Goal: Task Accomplishment & Management: Manage account settings

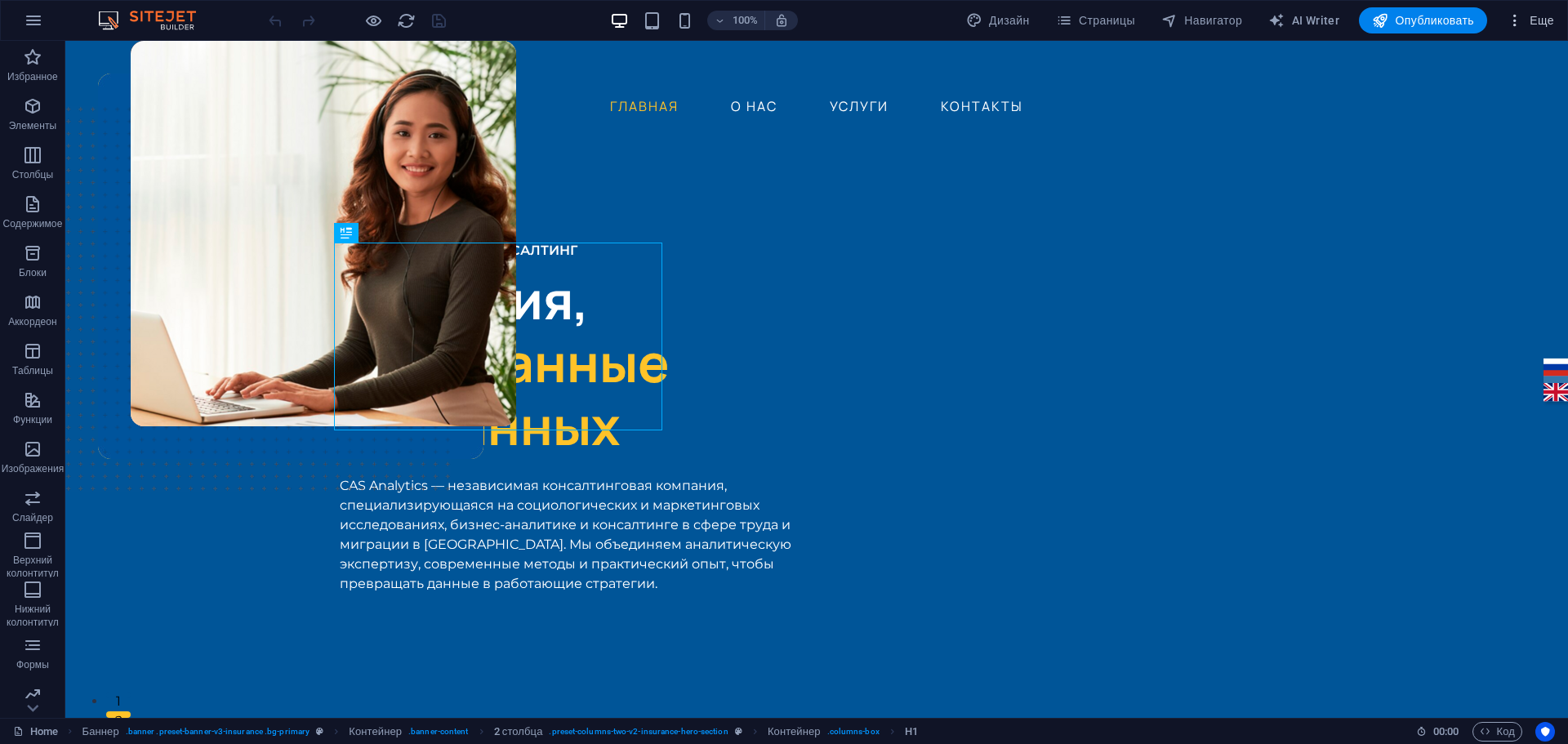
click at [1538, 25] on span "Еще" at bounding box center [1531, 20] width 48 height 16
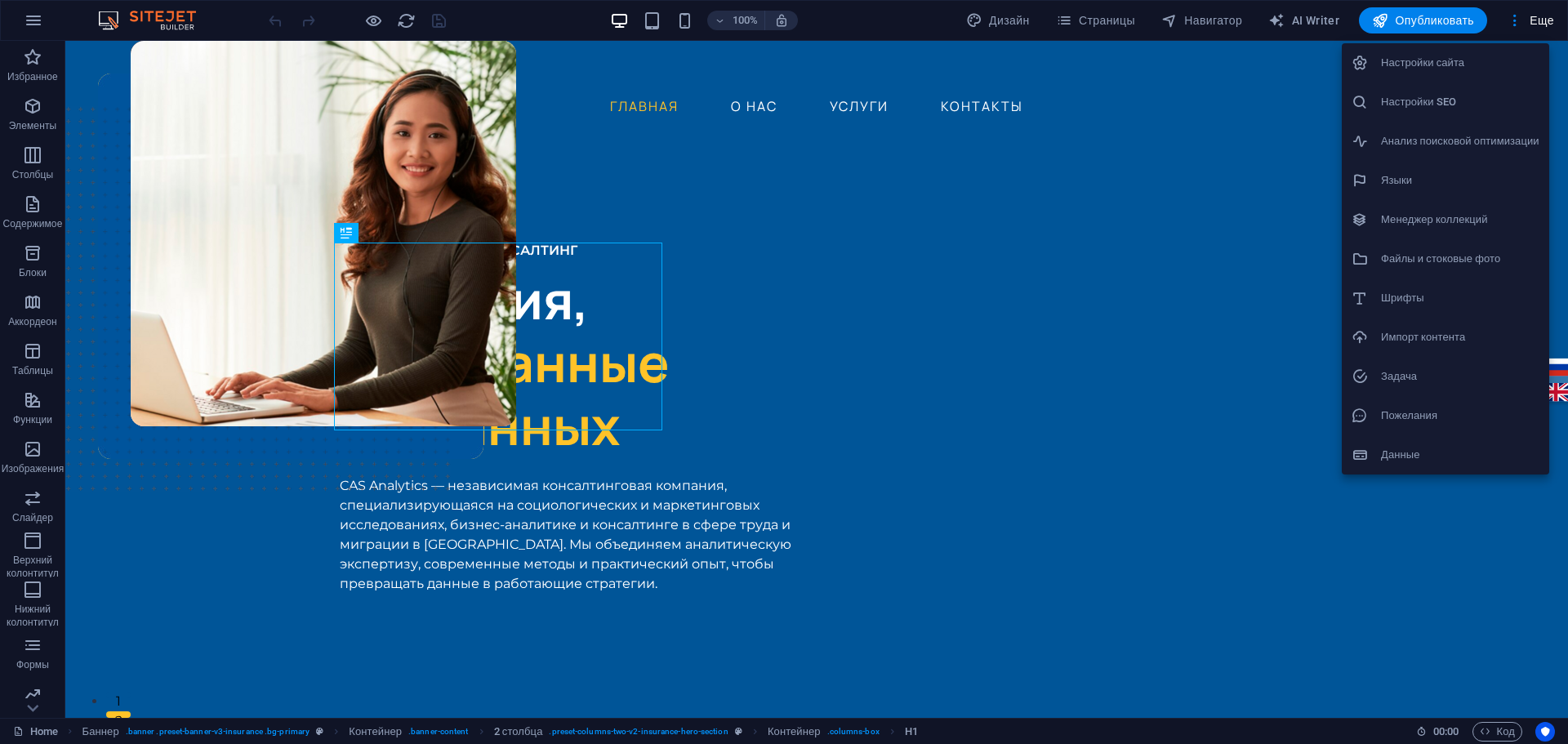
click at [1439, 103] on h6 "Настройки SEO" at bounding box center [1459, 101] width 158 height 19
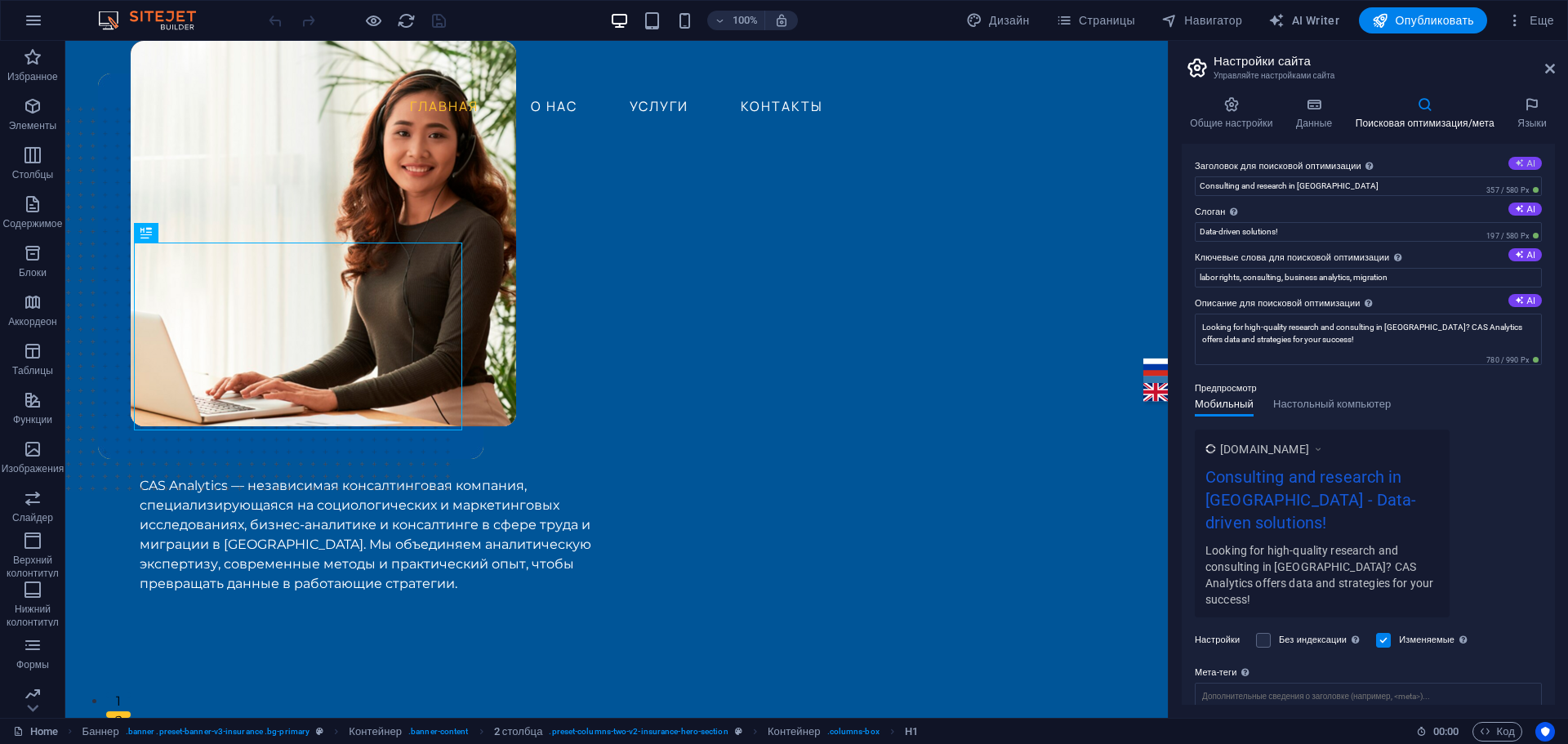
click at [1526, 162] on button "AI" at bounding box center [1524, 163] width 34 height 13
type input "Консалтинг и исследования в [GEOGRAPHIC_DATA]"
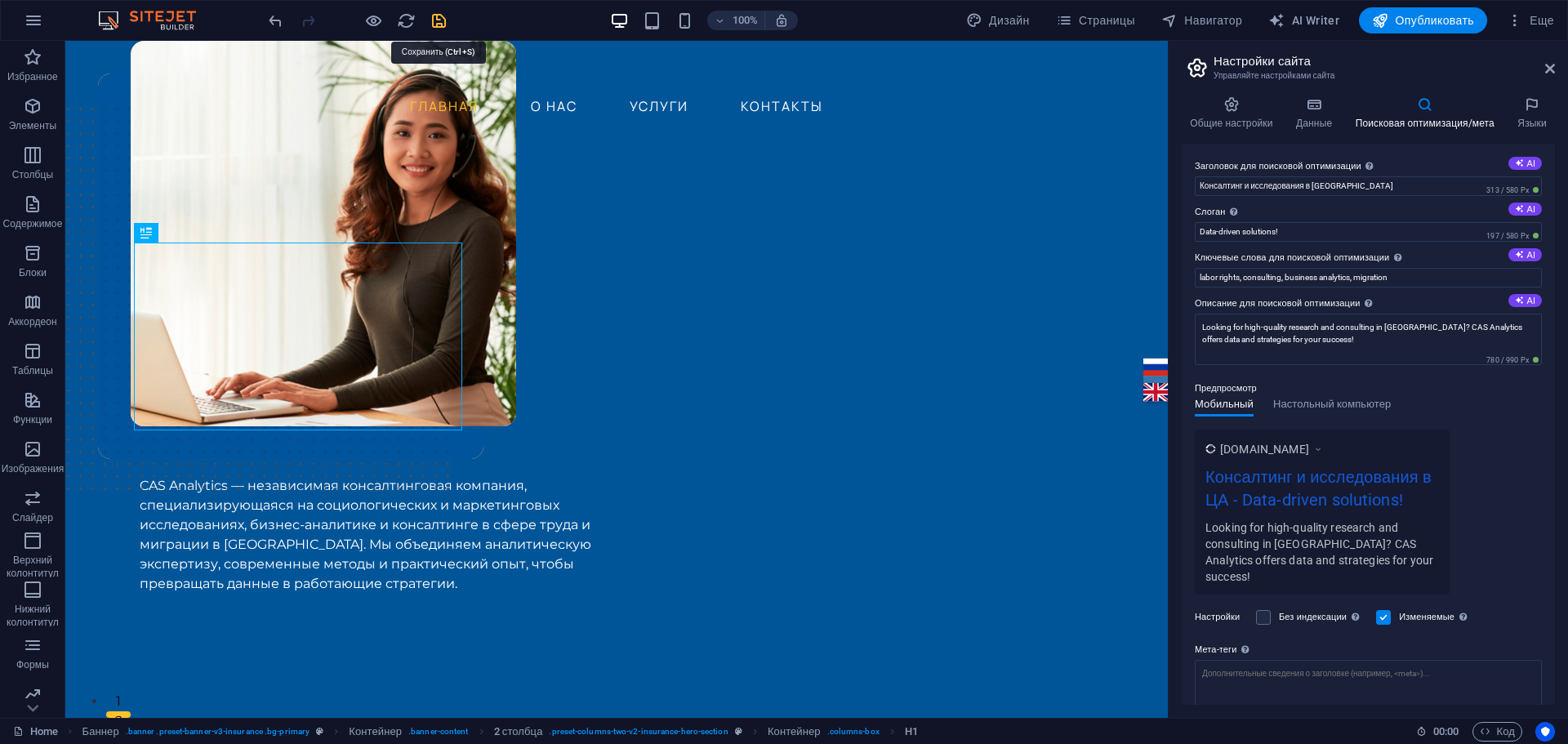
click at [443, 16] on icon "save" at bounding box center [439, 21] width 19 height 19
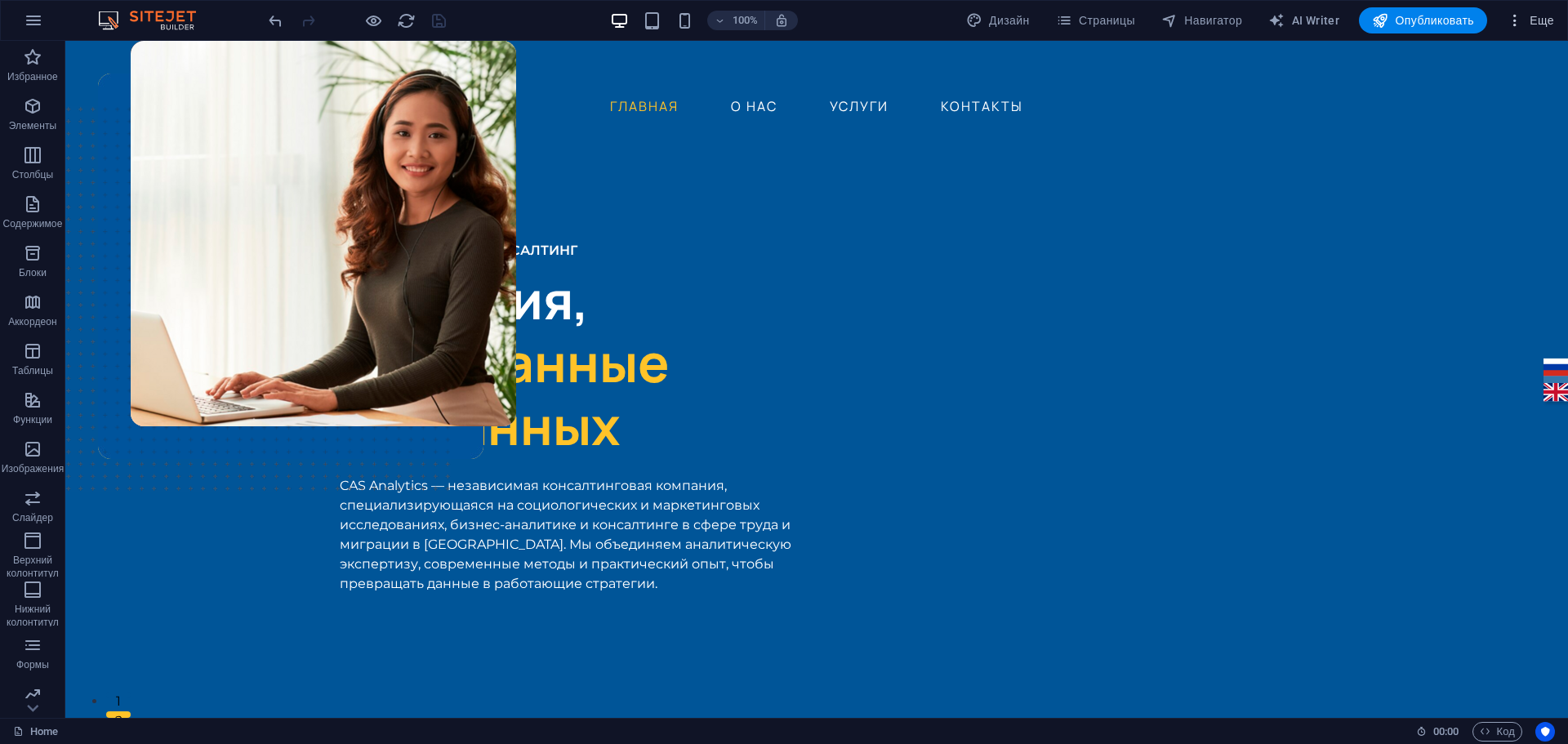
click at [1536, 19] on span "Еще" at bounding box center [1531, 20] width 48 height 16
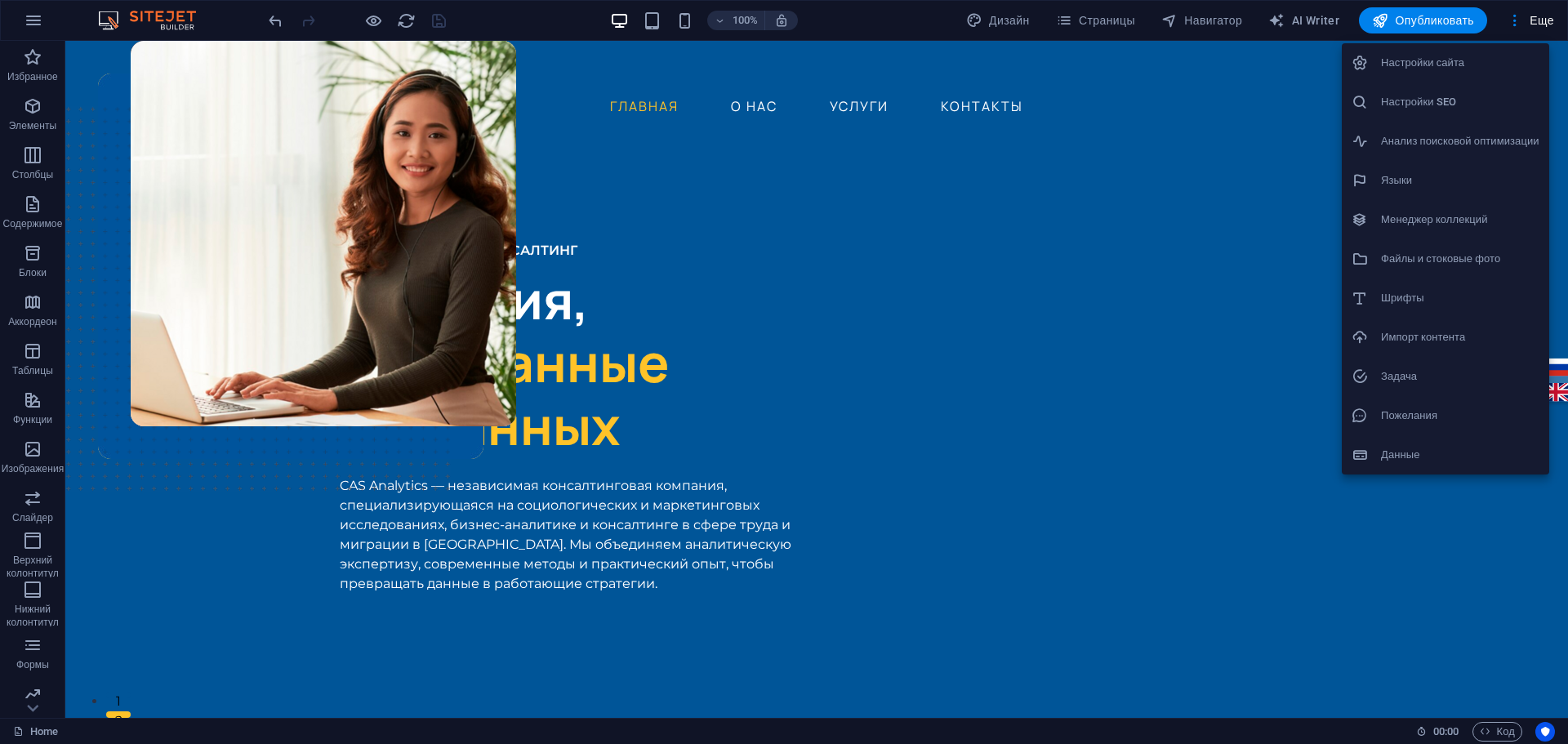
click at [1104, 16] on div at bounding box center [784, 372] width 1568 height 744
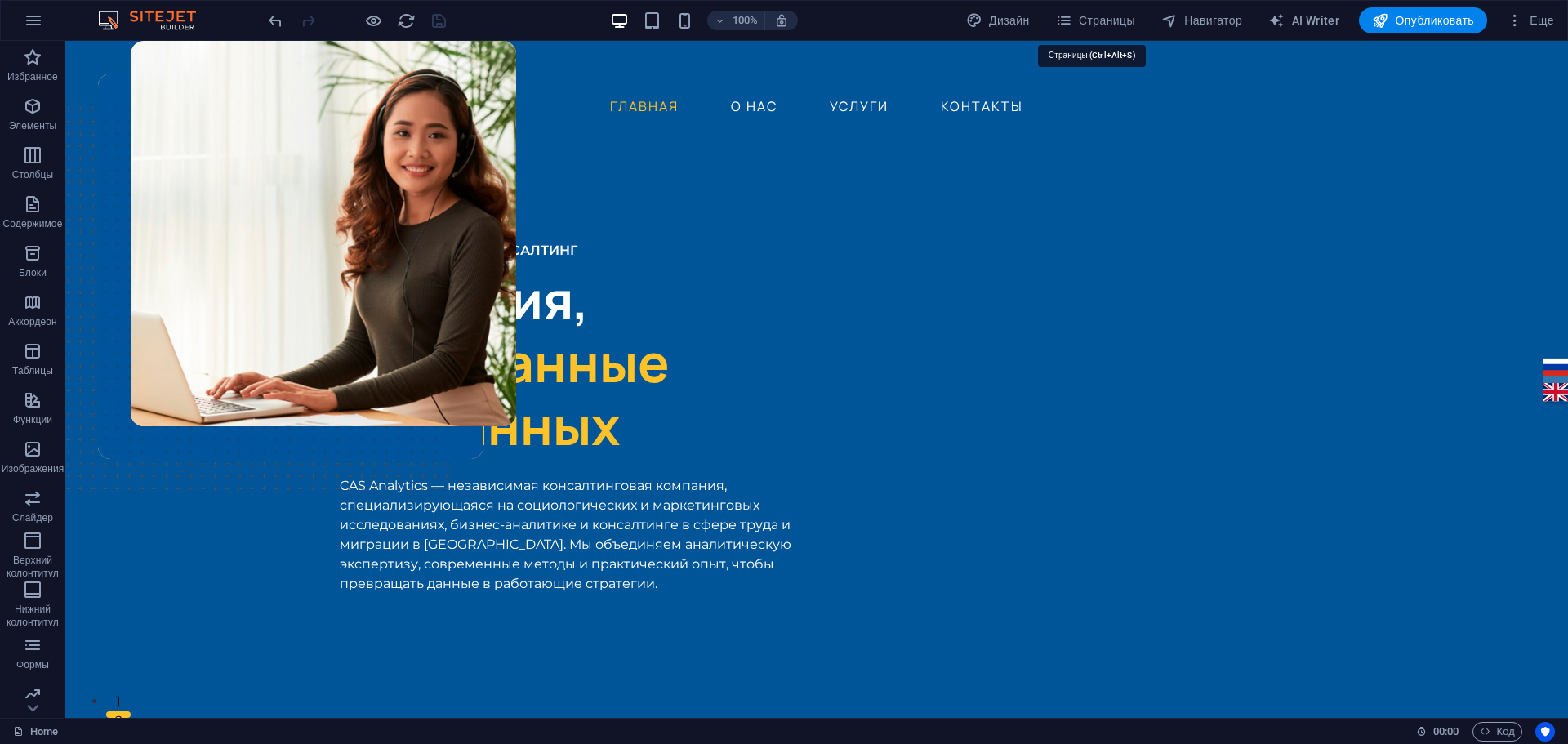
click at [1104, 16] on span "Страницы" at bounding box center [1095, 20] width 80 height 16
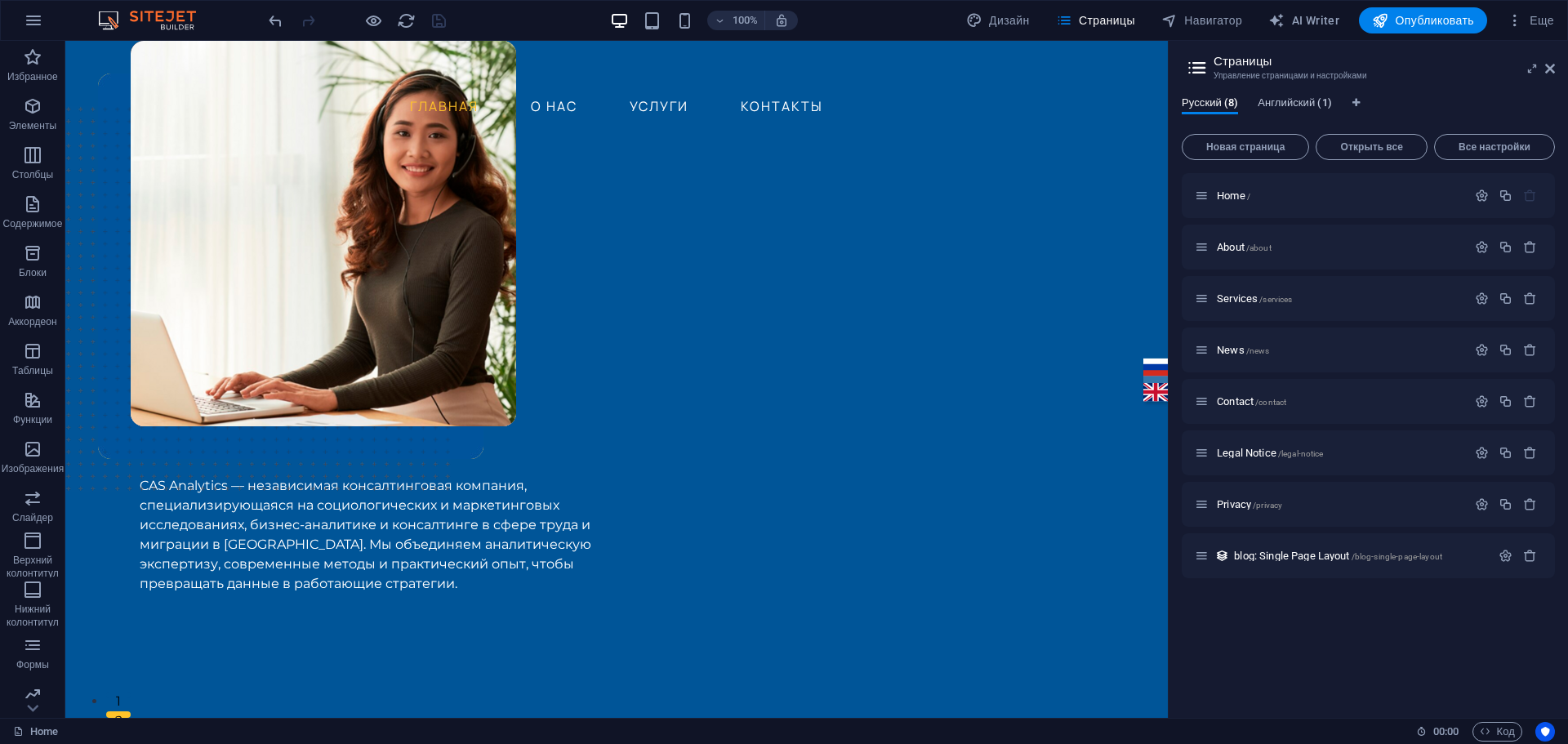
click at [1299, 99] on span "Английский (1)" at bounding box center [1294, 104] width 73 height 23
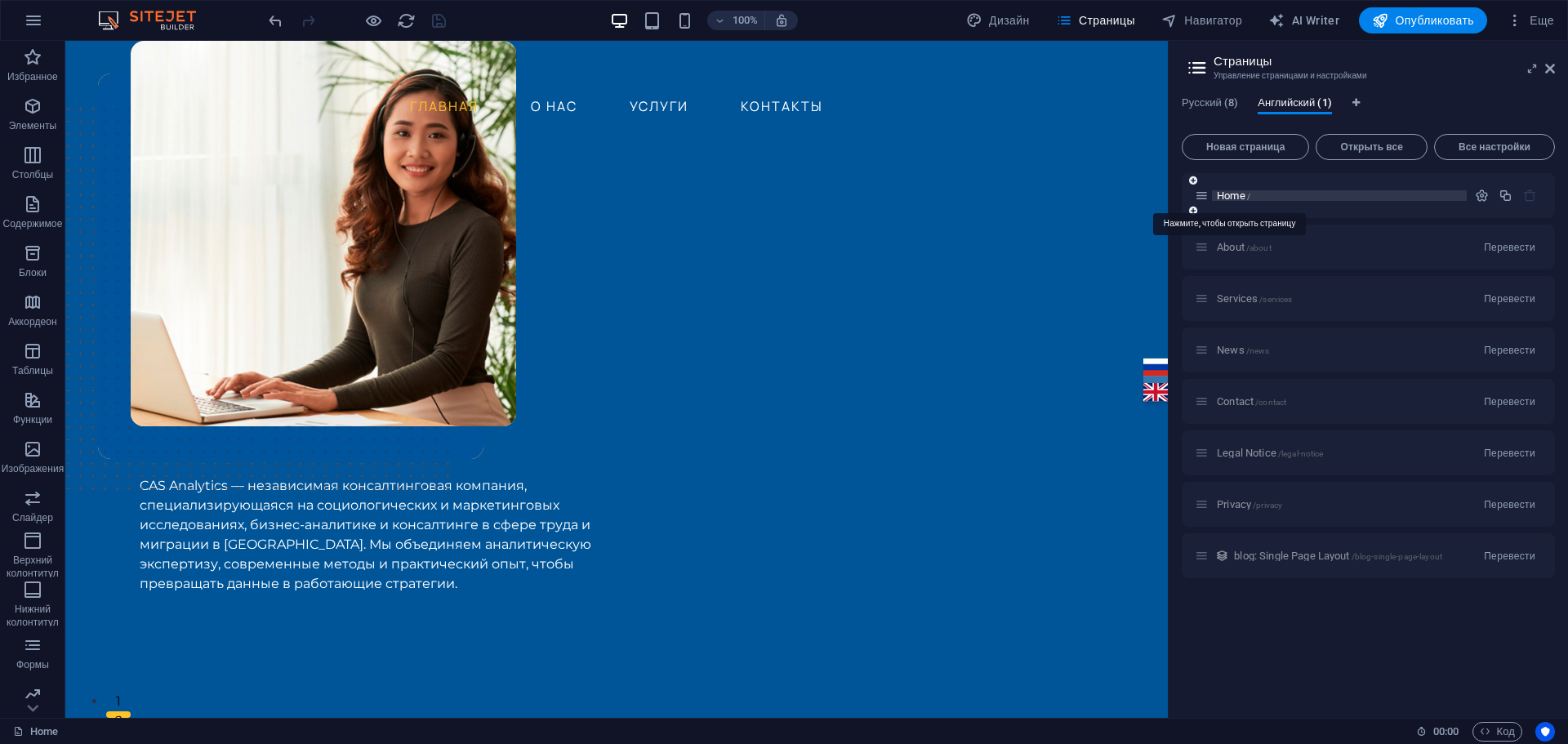
click at [1233, 193] on span "Home /" at bounding box center [1233, 195] width 34 height 12
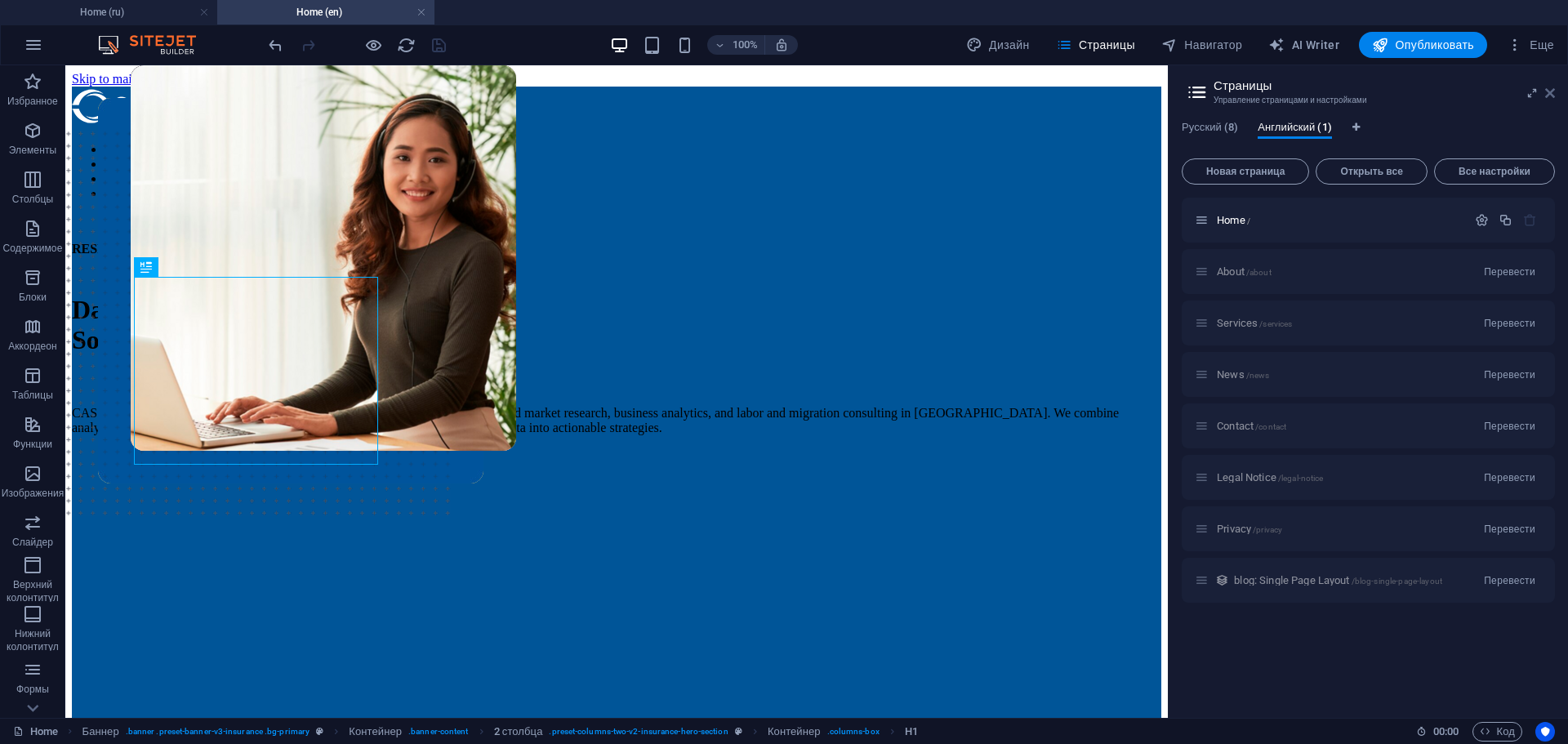
click at [1552, 87] on icon at bounding box center [1550, 93] width 10 height 13
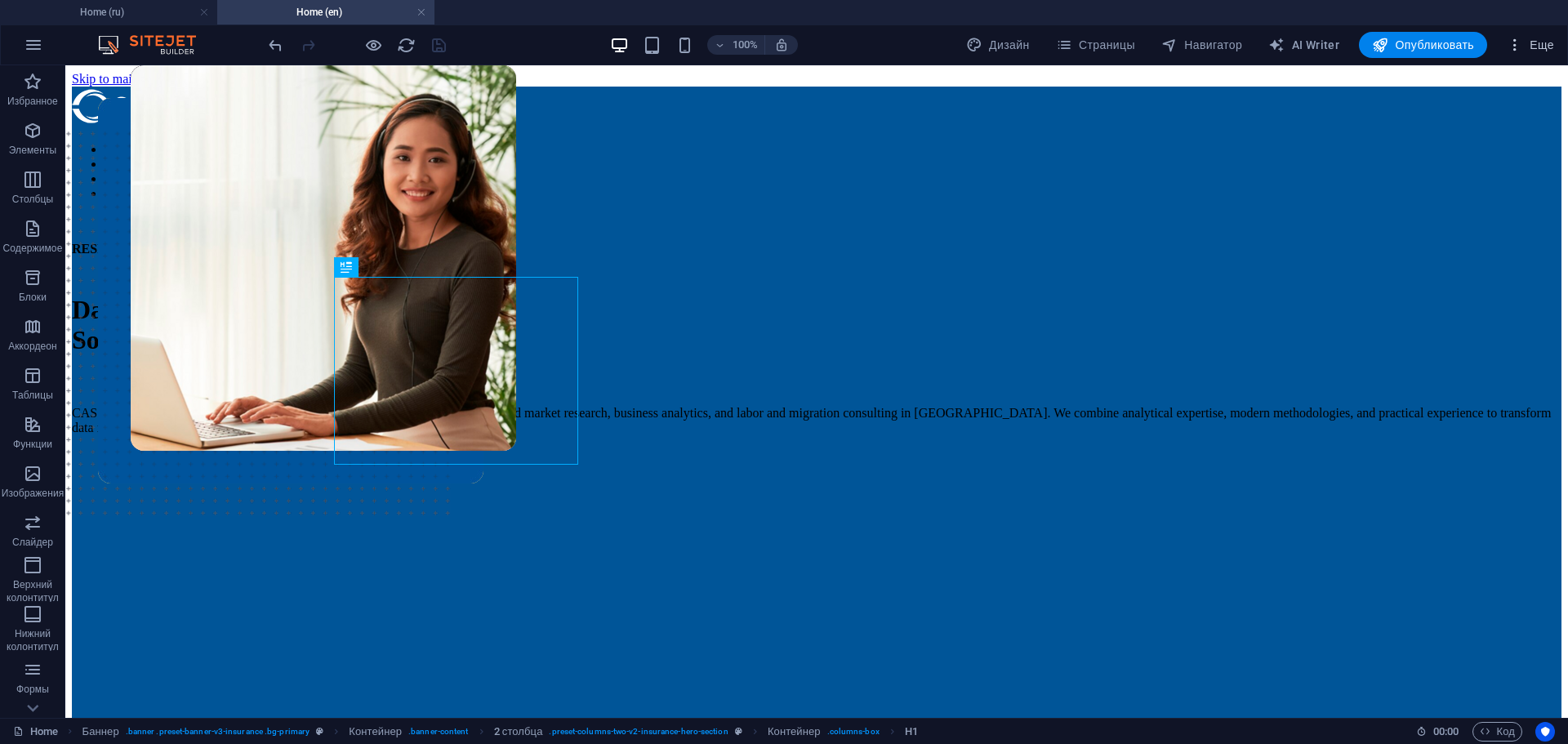
click at [1535, 32] on button "Еще" at bounding box center [1531, 45] width 60 height 27
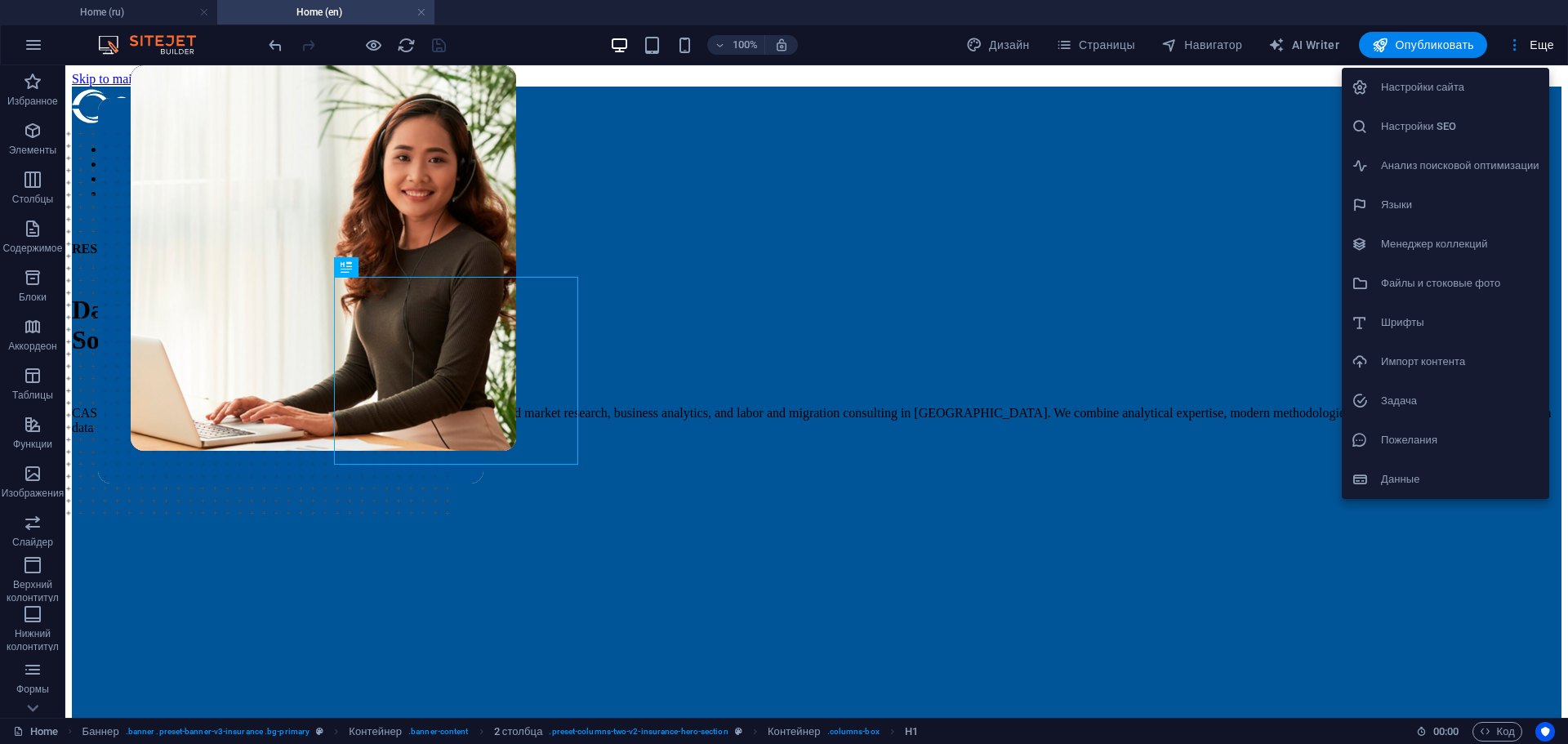
click at [1437, 117] on h6 "Настройки SEO" at bounding box center [1459, 126] width 158 height 19
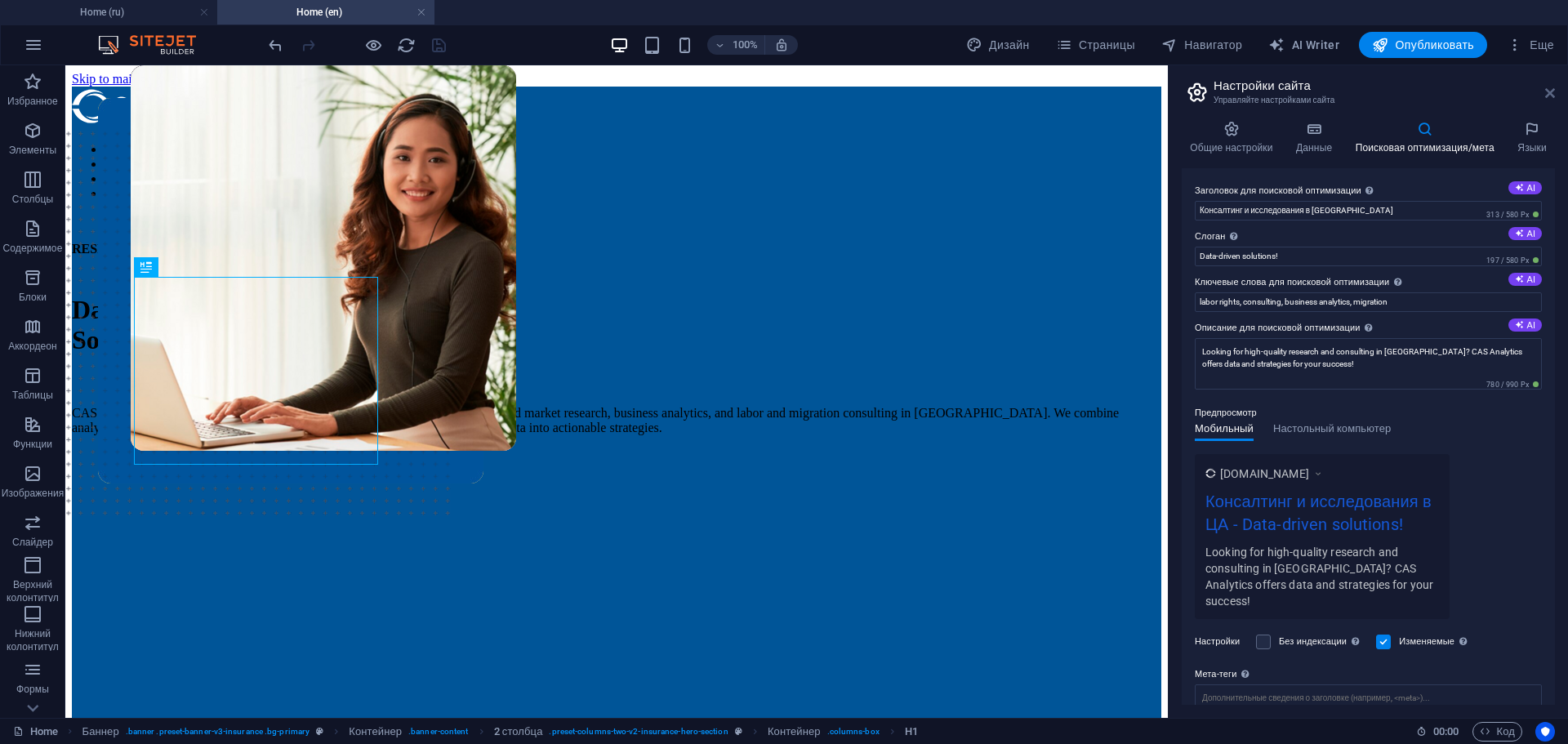
click at [1548, 92] on icon at bounding box center [1550, 93] width 10 height 13
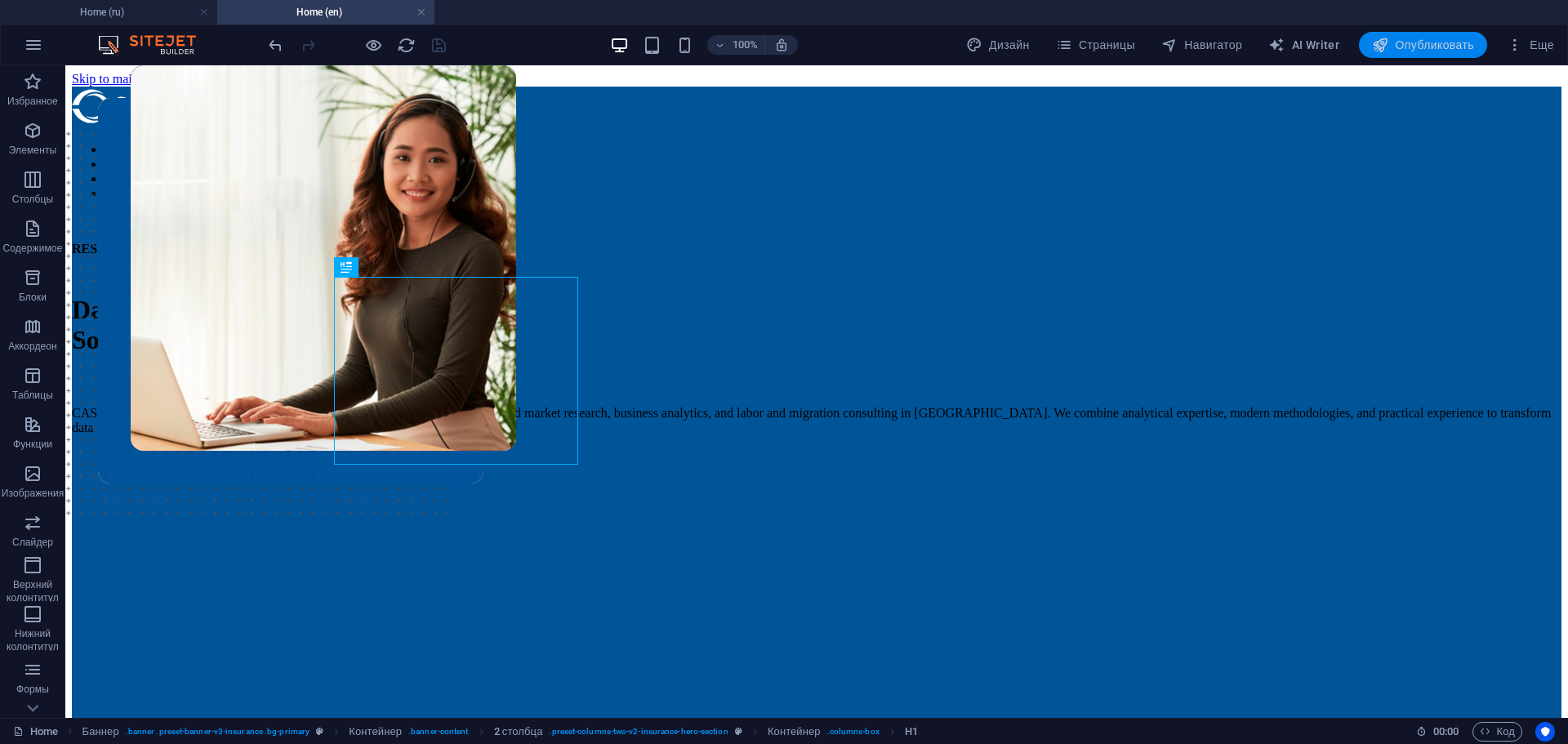
click at [1463, 50] on span "Опубликовать" at bounding box center [1423, 45] width 102 height 16
